Goal: Check status: Check status

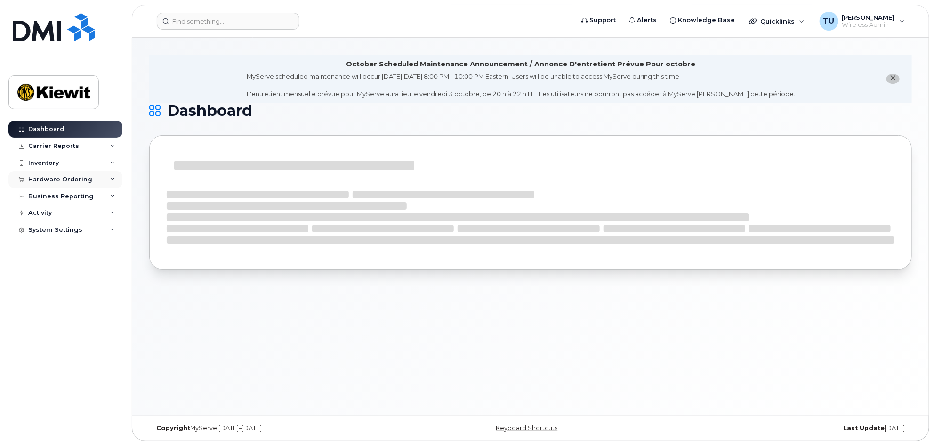
click at [100, 181] on div "Hardware Ordering" at bounding box center [65, 179] width 114 height 17
click at [69, 211] on link "Orders" at bounding box center [73, 215] width 97 height 18
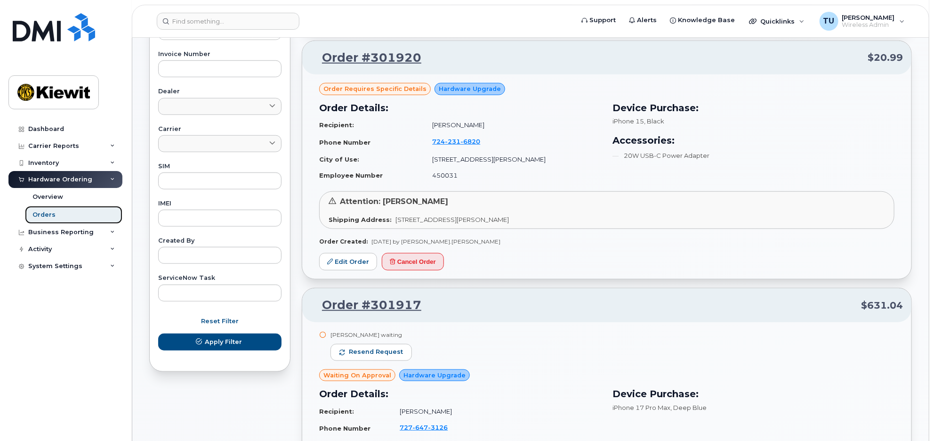
scroll to position [471, 0]
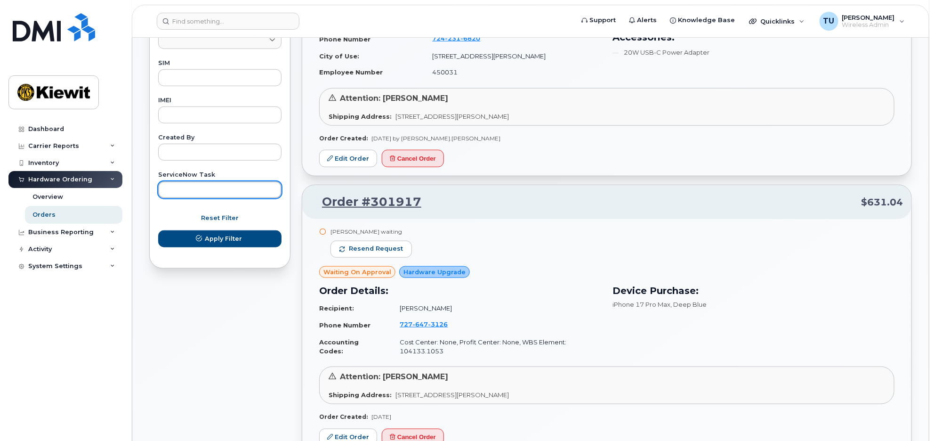
click at [219, 187] on input "text" at bounding box center [219, 189] width 123 height 17
click at [211, 156] on input "text" at bounding box center [219, 152] width 123 height 17
type input "[PERSON_NAME]"
click at [158, 230] on button "Apply Filter" at bounding box center [219, 238] width 123 height 17
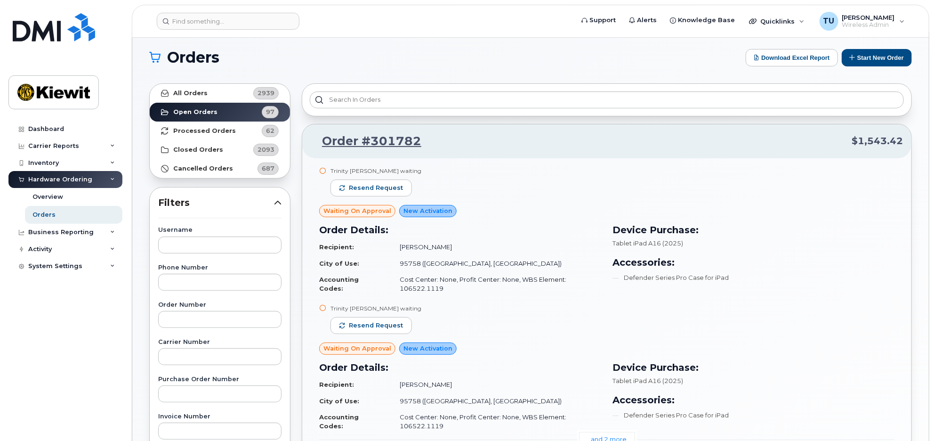
scroll to position [0, 0]
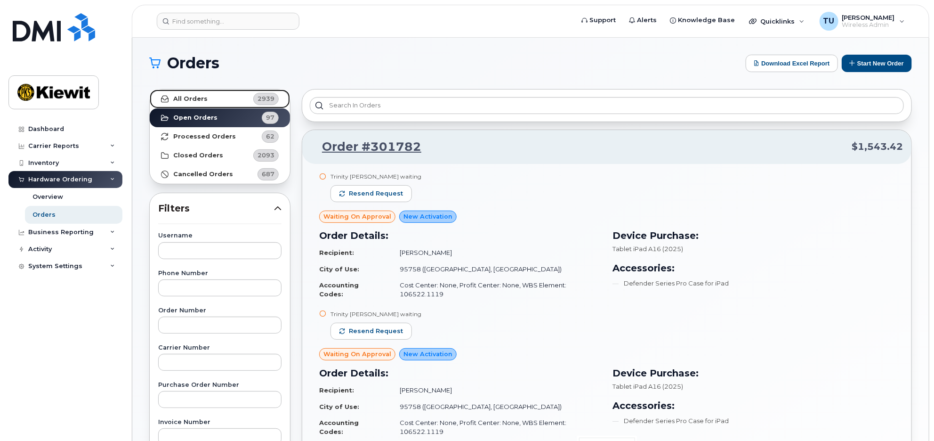
click at [214, 101] on link "All Orders 2939" at bounding box center [220, 98] width 140 height 19
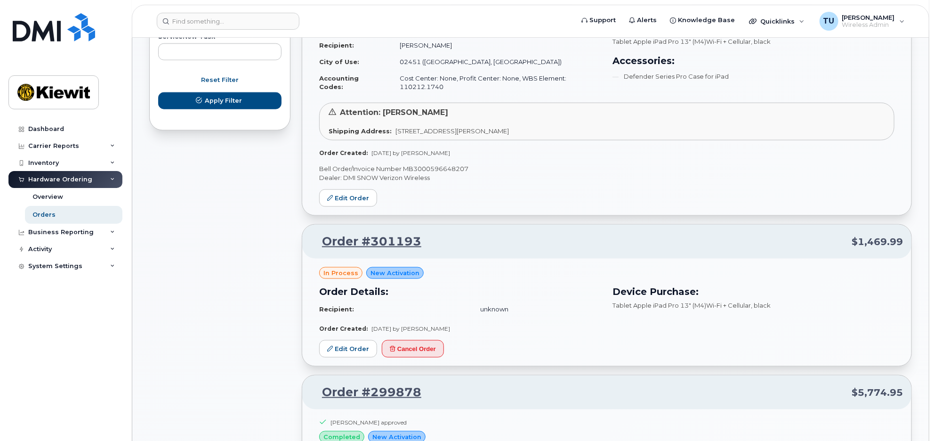
scroll to position [471, 0]
